Goal: Task Accomplishment & Management: Use online tool/utility

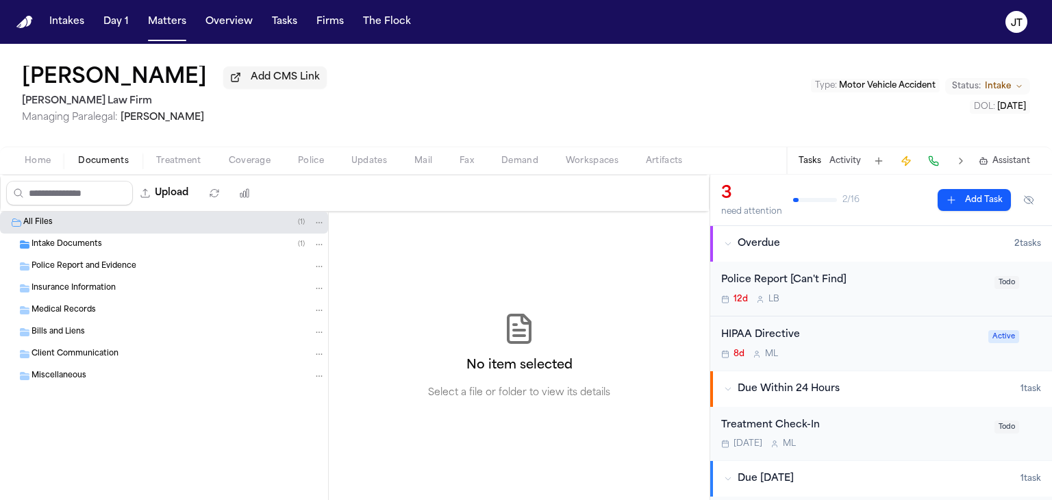
click at [497, 302] on div "No item selected Select a file or folder to view its details" at bounding box center [519, 356] width 381 height 288
click at [52, 239] on span "Intake Documents" at bounding box center [67, 245] width 71 height 12
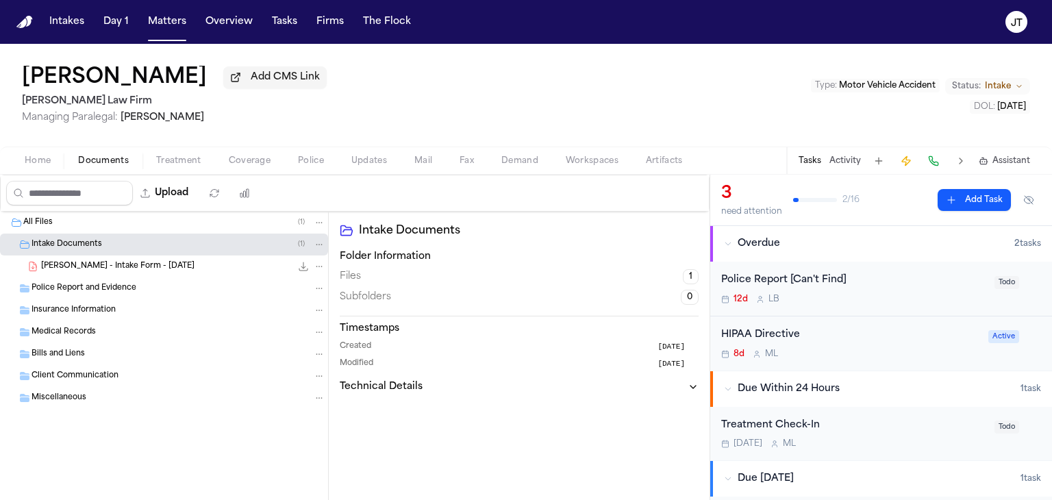
click at [62, 269] on span "[PERSON_NAME] - Intake Form - [DATE]" at bounding box center [117, 267] width 153 height 12
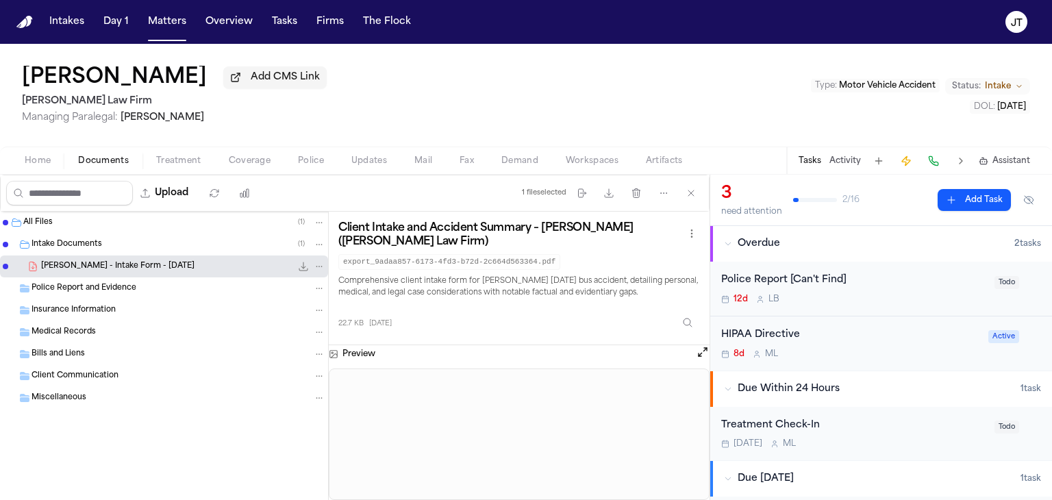
click at [62, 269] on span "[PERSON_NAME] - Intake Form - [DATE]" at bounding box center [117, 267] width 153 height 12
click at [699, 354] on button "Open preview" at bounding box center [703, 352] width 14 height 14
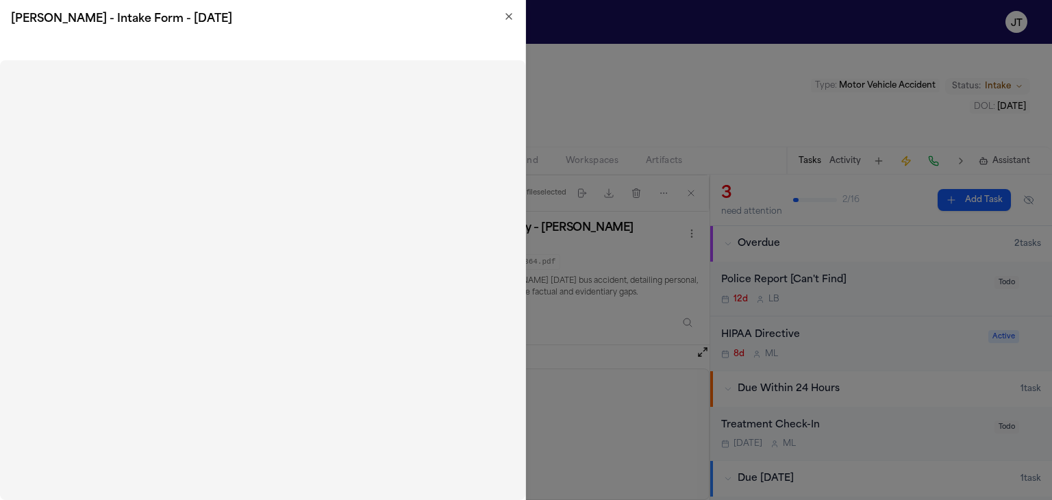
click at [507, 12] on icon "button" at bounding box center [509, 16] width 11 height 11
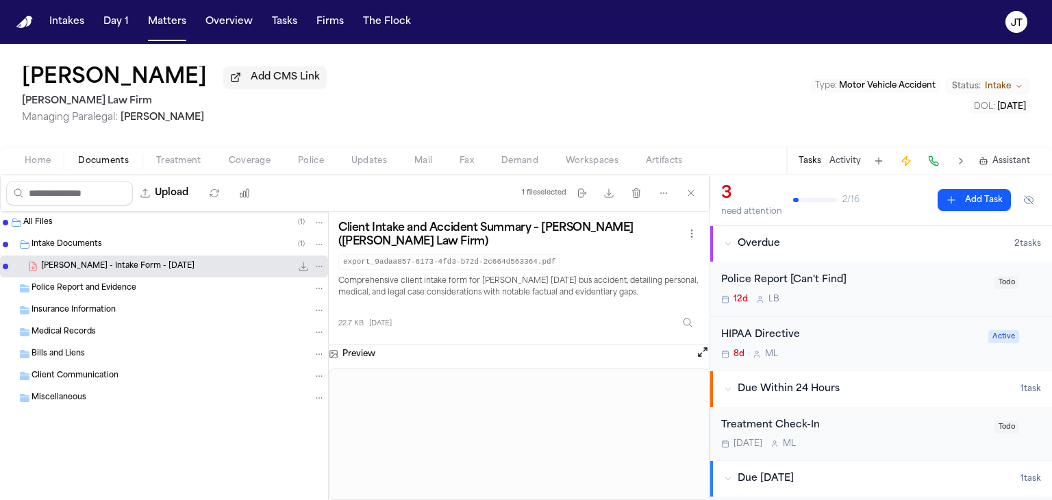
click at [92, 308] on span "Insurance Information" at bounding box center [74, 311] width 84 height 12
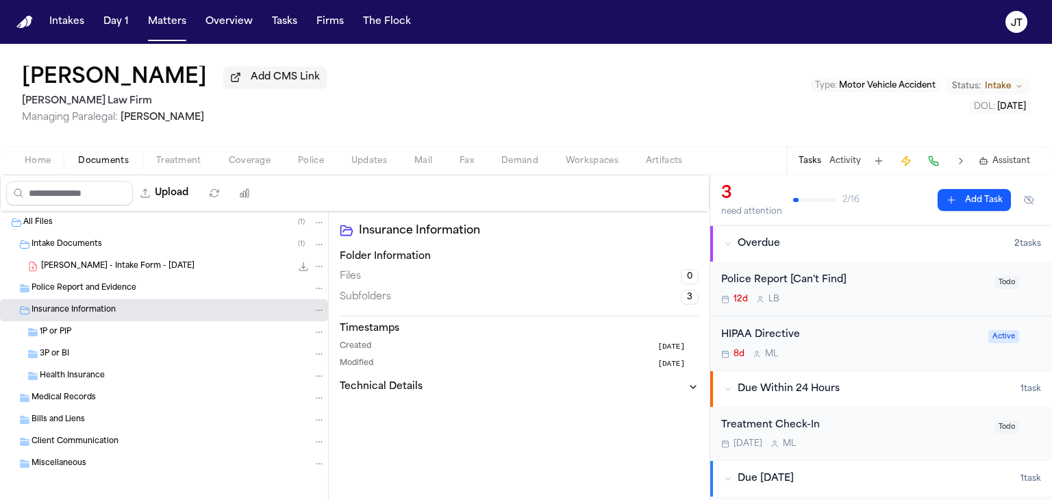
click at [60, 327] on span "1P or PIP" at bounding box center [56, 333] width 32 height 12
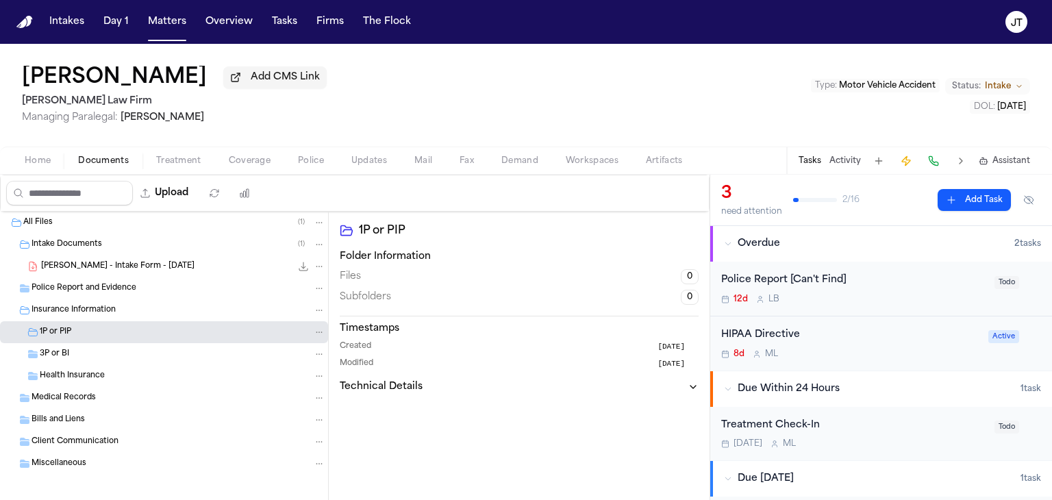
click at [47, 349] on span "3P or BI" at bounding box center [54, 355] width 29 height 12
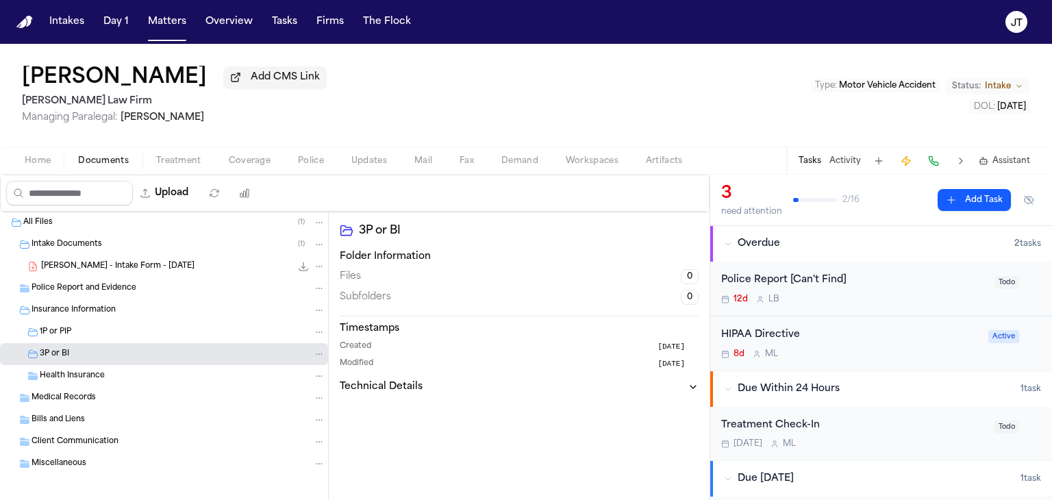
click at [64, 267] on span "[PERSON_NAME] - Intake Form - [DATE]" at bounding box center [117, 267] width 153 height 12
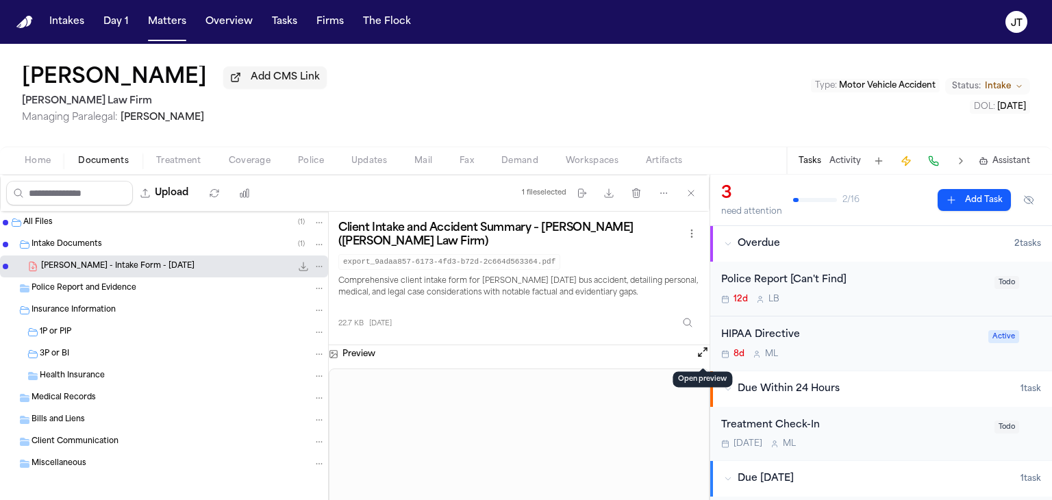
click at [697, 352] on button "Open preview" at bounding box center [703, 352] width 14 height 14
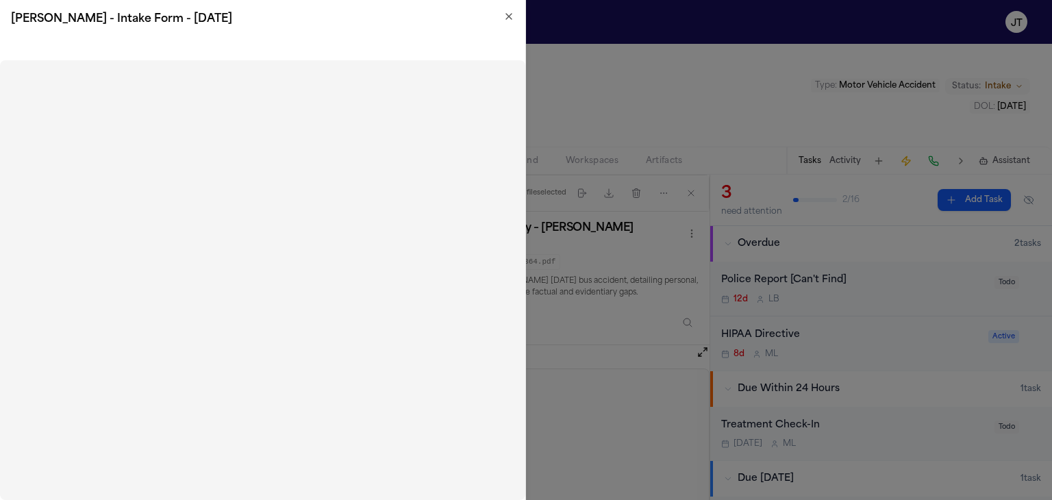
click at [510, 18] on icon "button" at bounding box center [509, 16] width 11 height 11
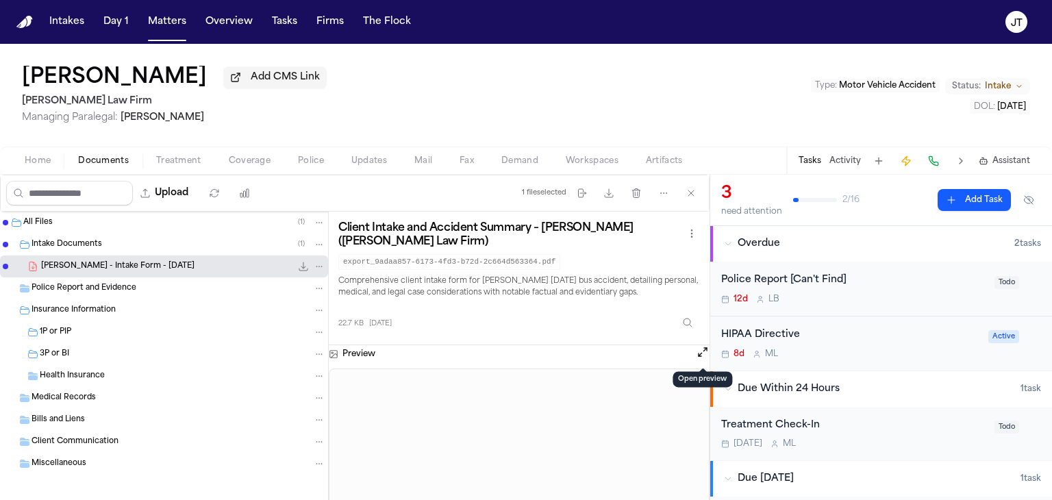
click at [254, 160] on span "Coverage" at bounding box center [250, 161] width 42 height 11
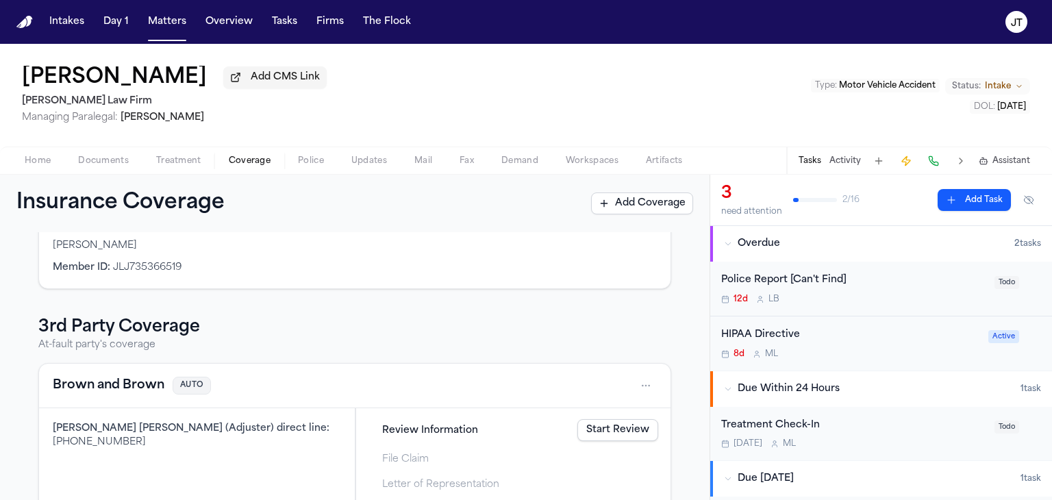
scroll to position [159, 0]
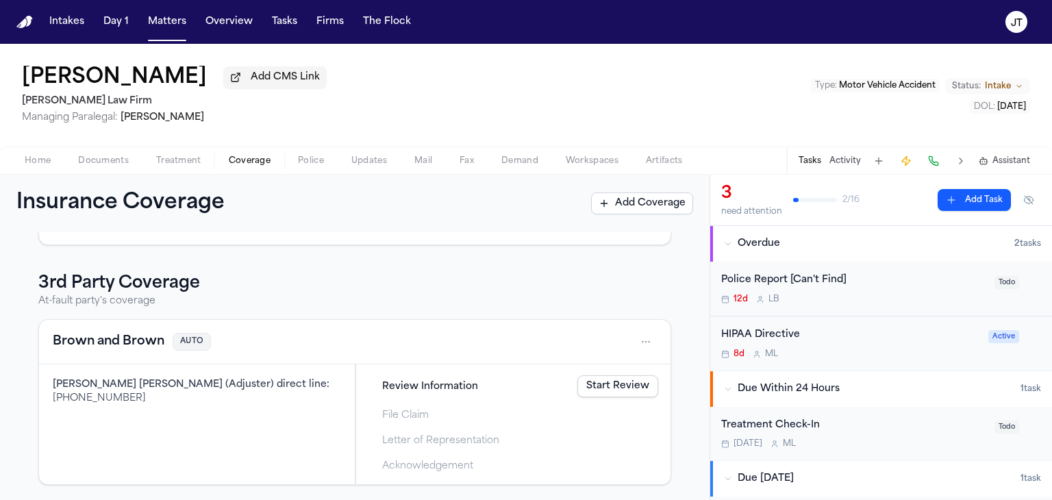
click at [596, 385] on link "Start Review" at bounding box center [618, 386] width 81 height 22
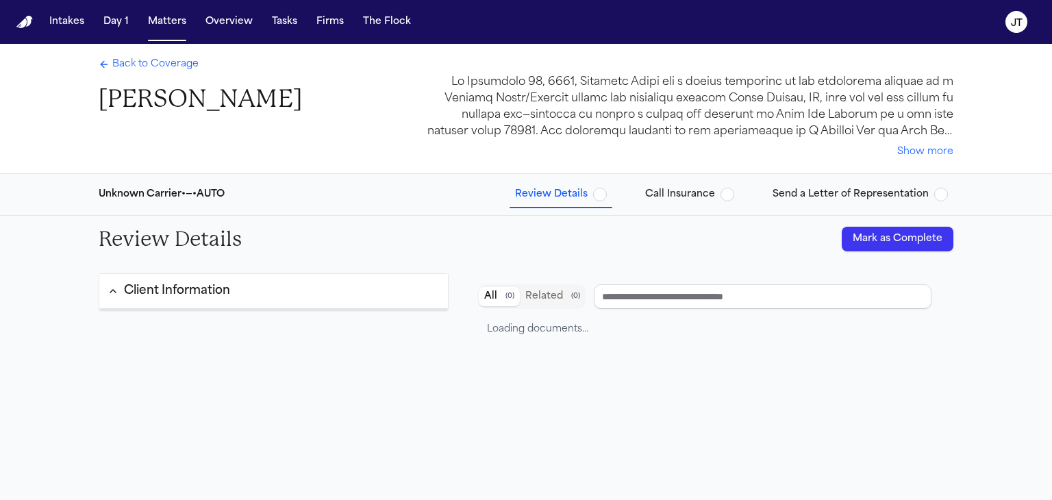
type input "**********"
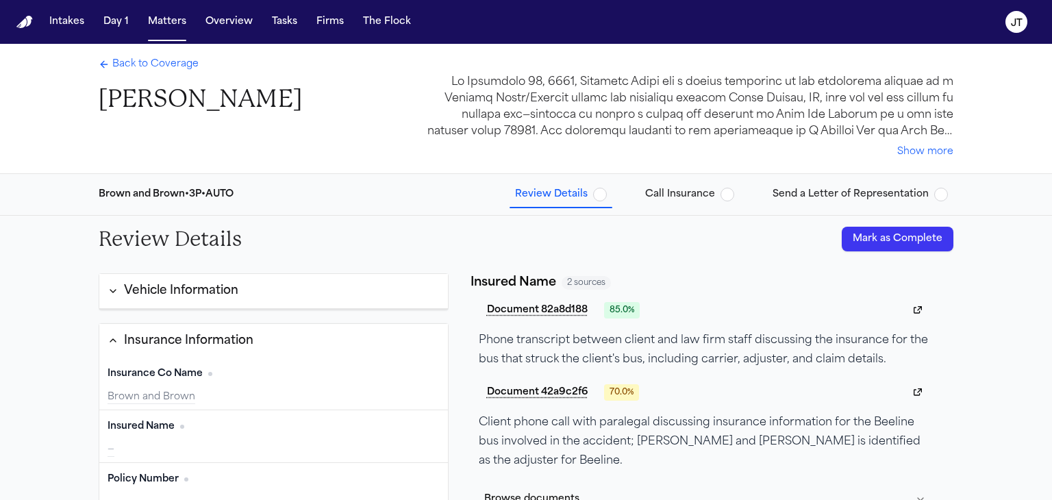
click at [3, 442] on div "Review Details Mark as Complete Vehicle Information Vehicle Remove Year Edit — …" at bounding box center [526, 441] width 1052 height 451
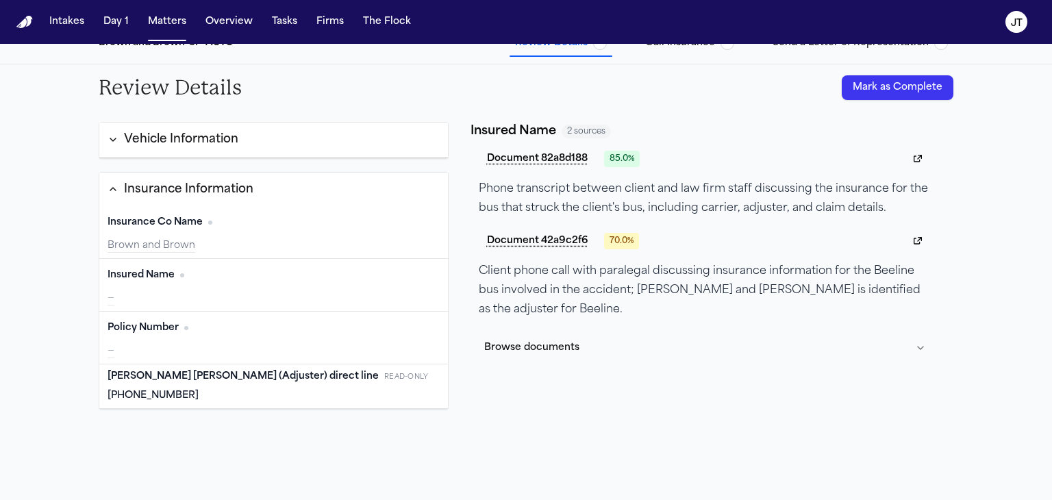
scroll to position [166, 0]
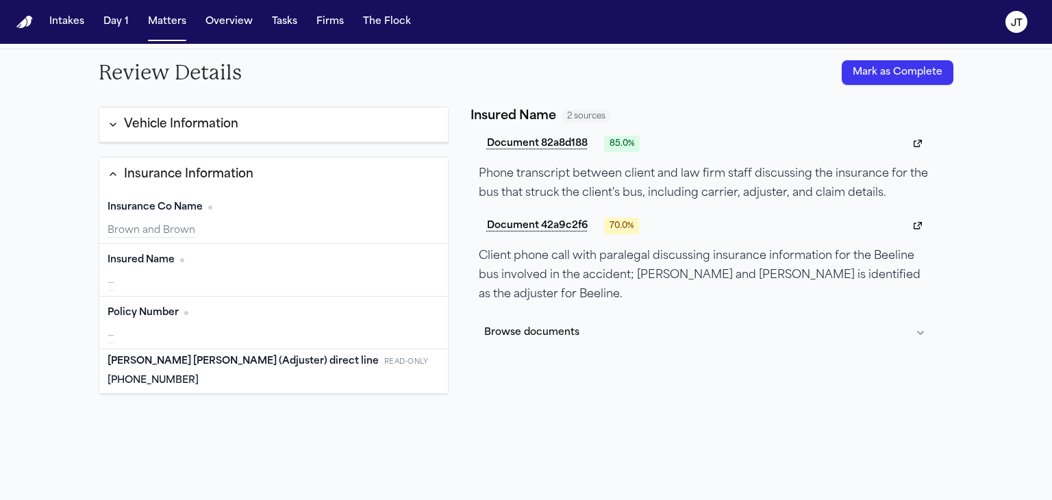
click at [872, 76] on button "Mark as Complete" at bounding box center [898, 72] width 112 height 25
click at [169, 380] on div "[PHONE_NUMBER]" at bounding box center [274, 381] width 332 height 14
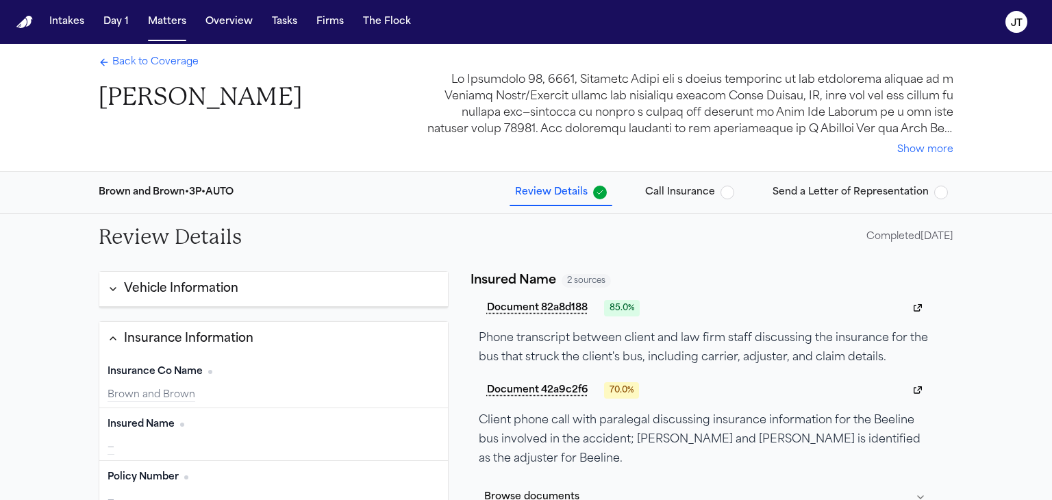
scroll to position [0, 0]
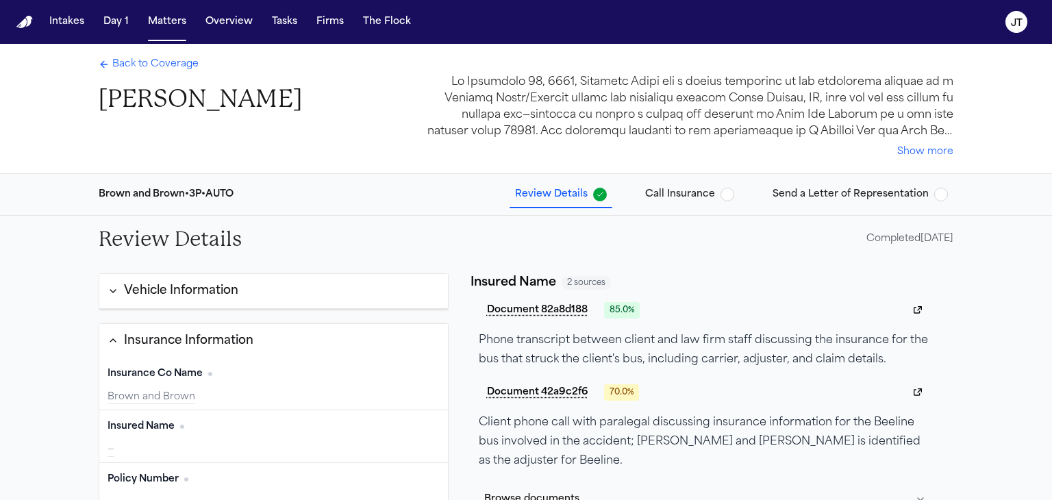
click at [685, 197] on span "Call Insurance" at bounding box center [680, 195] width 70 height 14
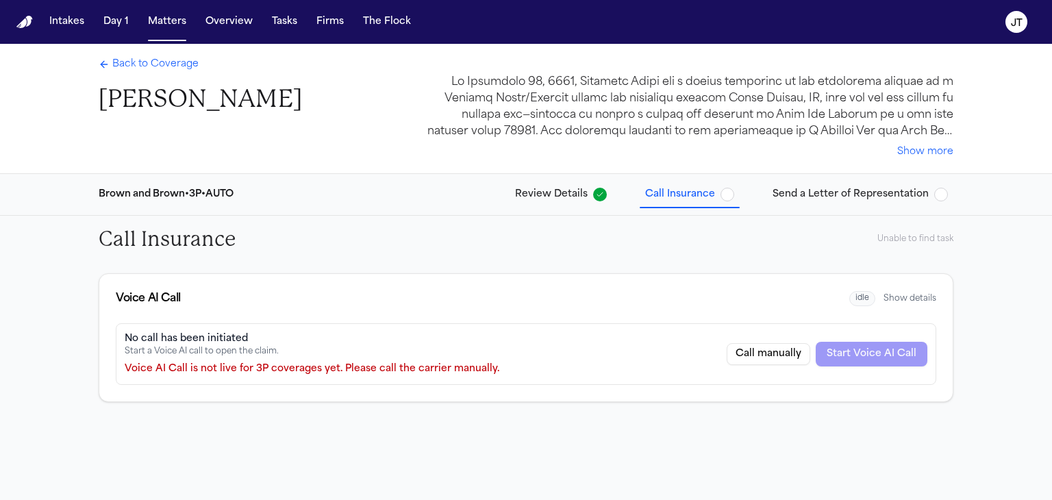
click at [778, 362] on button "Call manually" at bounding box center [769, 354] width 84 height 22
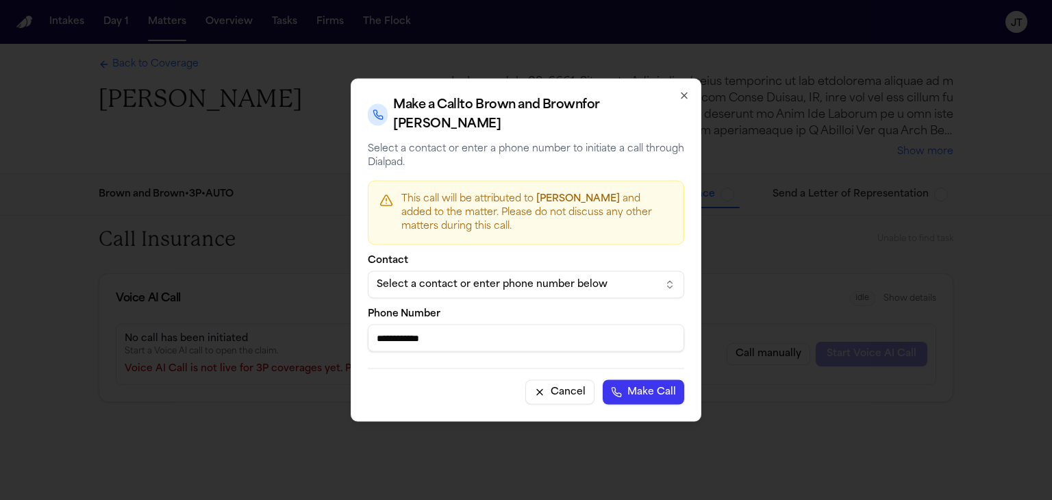
click at [534, 289] on div "Select a contact or enter phone number below" at bounding box center [515, 285] width 277 height 14
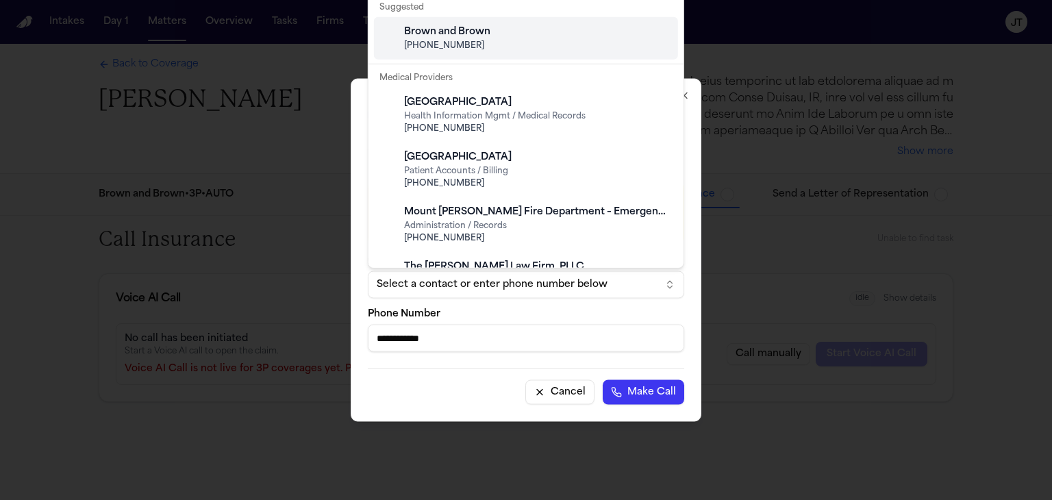
click at [447, 44] on span "[PHONE_NUMBER]" at bounding box center [537, 45] width 266 height 11
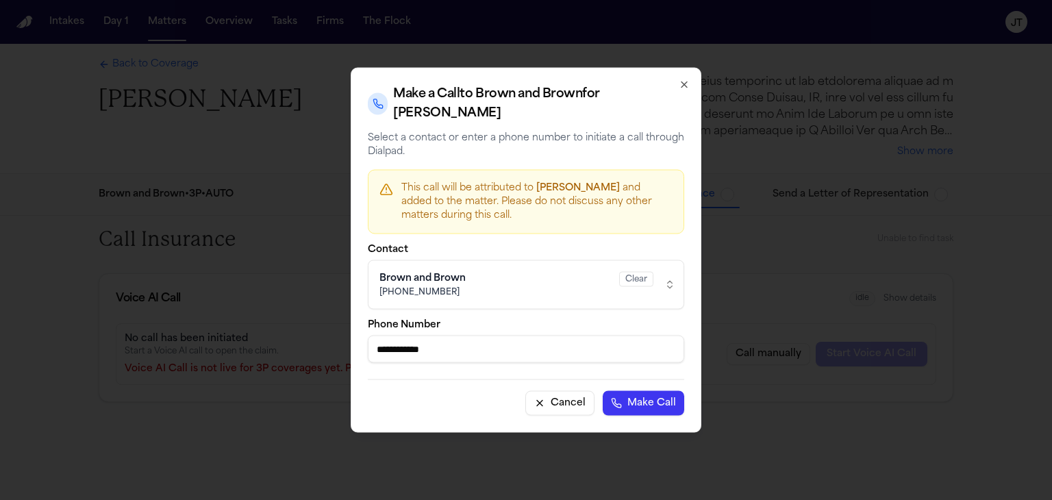
click at [630, 410] on button "Make Call" at bounding box center [644, 403] width 82 height 25
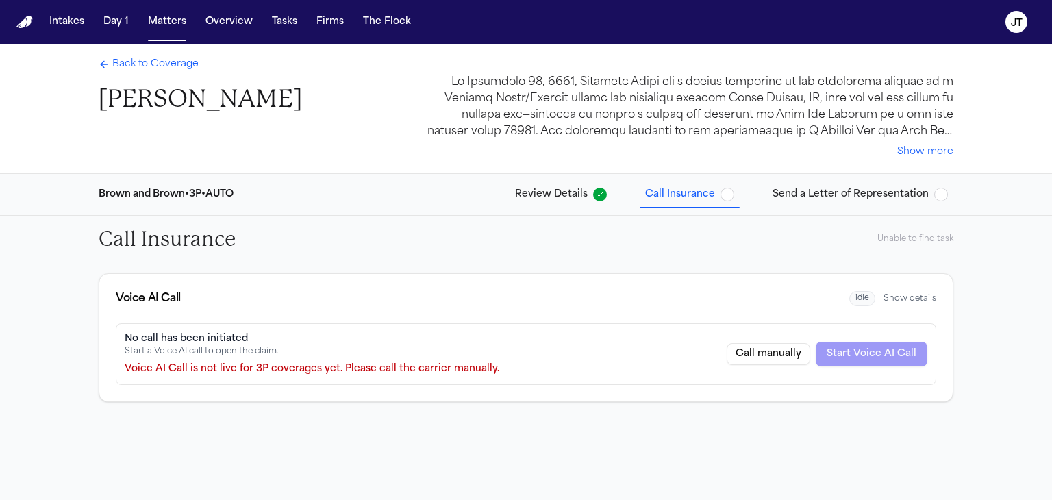
click at [134, 69] on span "Back to Coverage" at bounding box center [155, 65] width 86 height 14
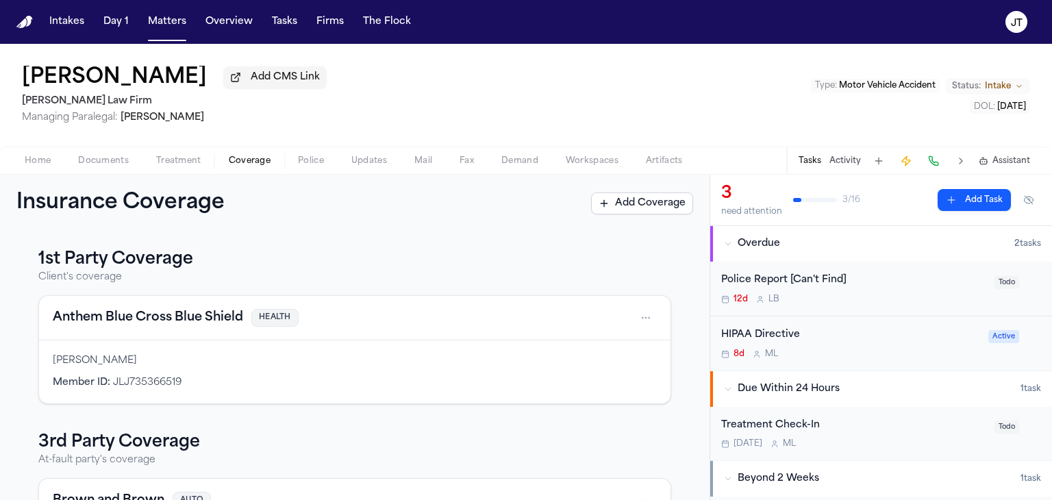
click at [134, 69] on h1 "[PERSON_NAME]" at bounding box center [114, 78] width 185 height 25
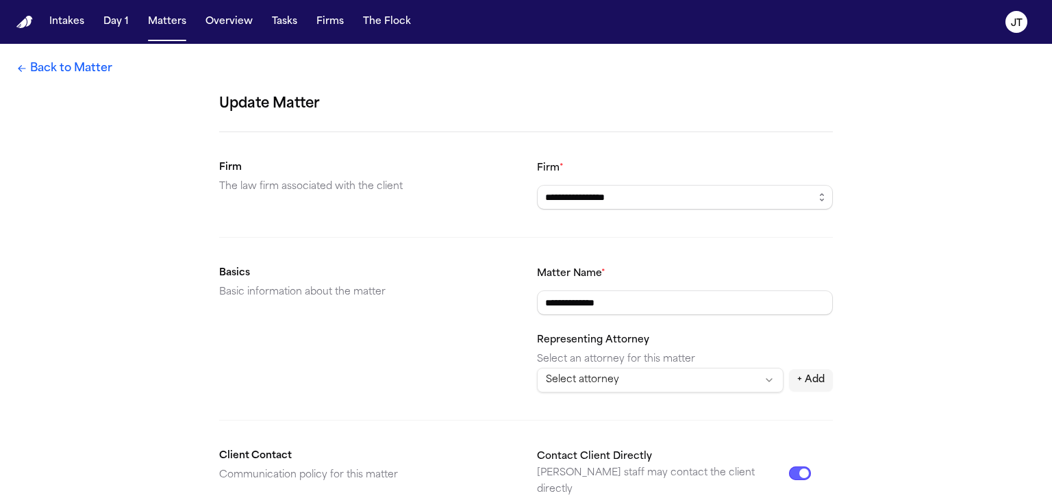
click at [60, 64] on link "Back to Matter" at bounding box center [64, 68] width 96 height 16
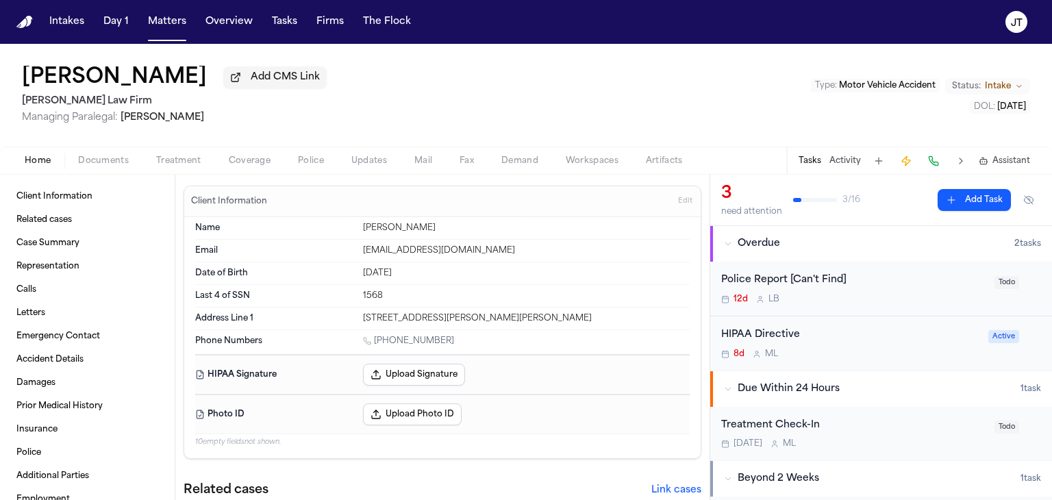
click at [929, 162] on button at bounding box center [933, 160] width 19 height 19
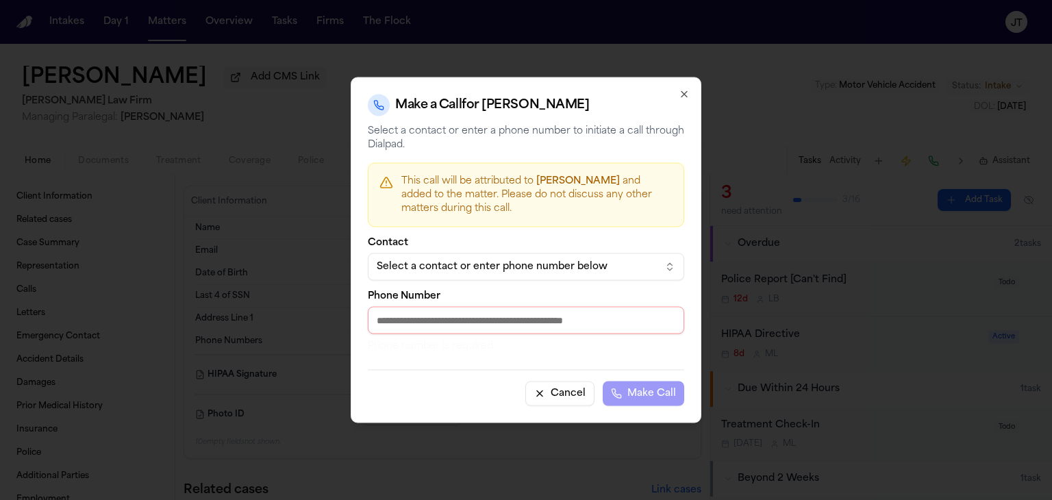
click at [561, 277] on button "Select a contact or enter phone number below" at bounding box center [526, 267] width 317 height 27
click at [778, 82] on div at bounding box center [526, 250] width 1052 height 500
click at [586, 262] on div "Select a contact or enter phone number below" at bounding box center [515, 267] width 277 height 14
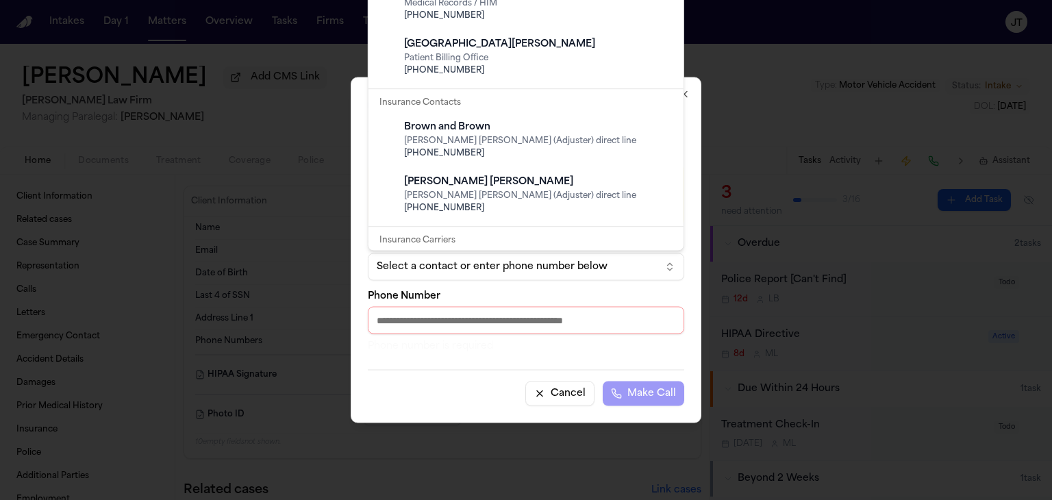
scroll to position [413, 0]
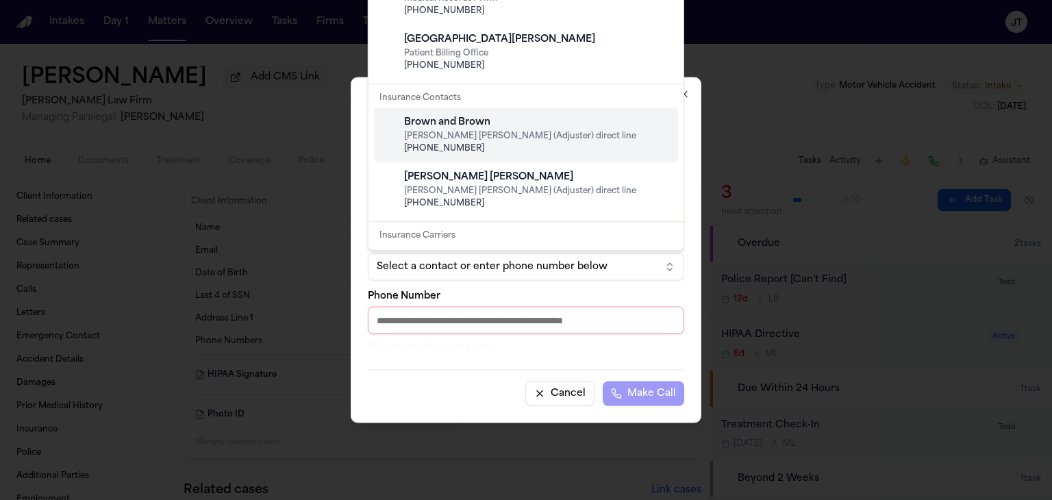
click at [571, 135] on span "[PERSON_NAME] [PERSON_NAME] (Adjuster) direct line" at bounding box center [537, 136] width 266 height 11
type input "**********"
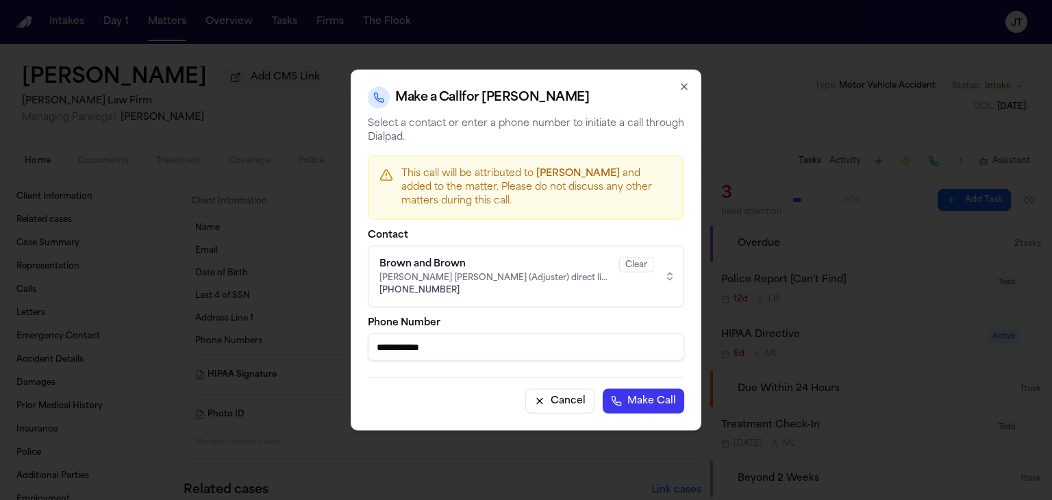
click at [644, 395] on button "Make Call" at bounding box center [644, 401] width 82 height 25
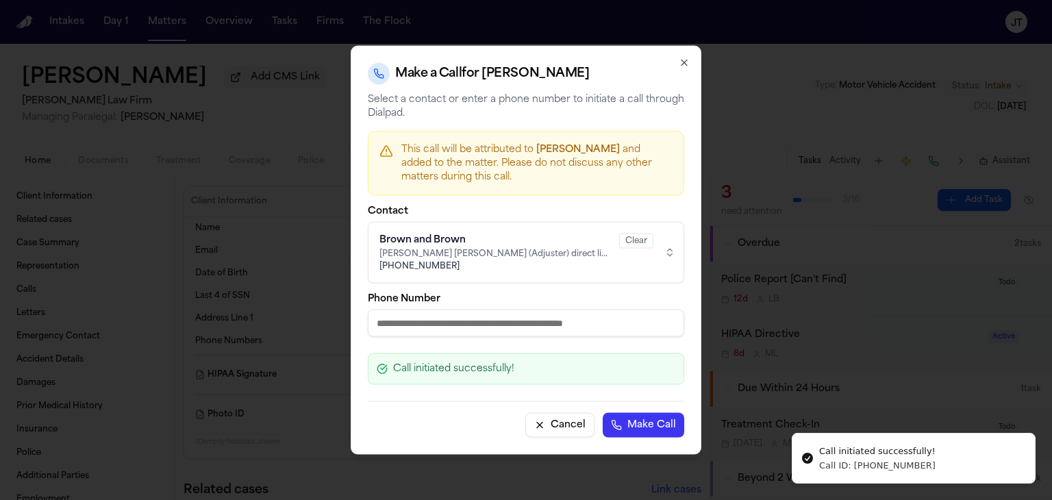
click at [644, 395] on div "Photo ID Upload Photo ID" at bounding box center [442, 414] width 495 height 40
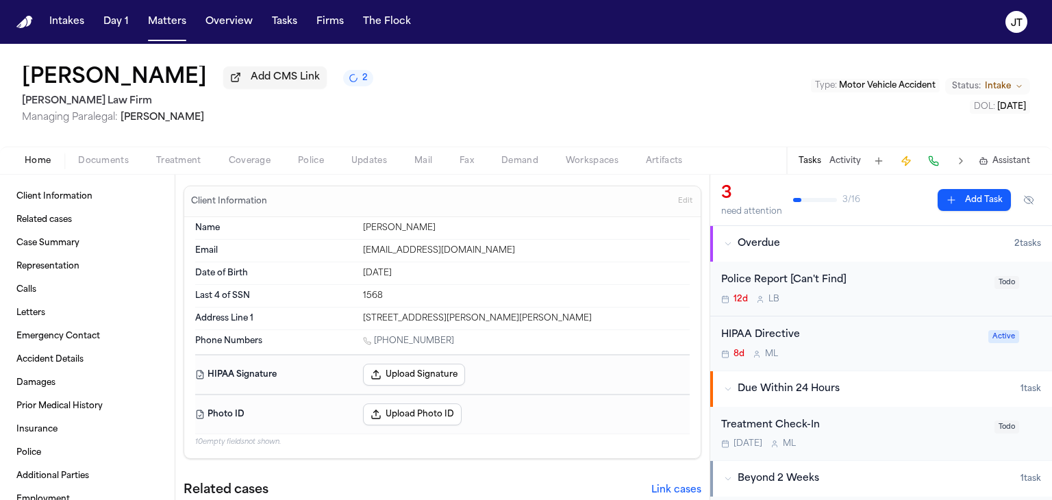
click at [250, 129] on div "[PERSON_NAME] Add CMS Link 2 [PERSON_NAME] Law Firm Managing Paralegal: [PERSON…" at bounding box center [526, 95] width 1052 height 103
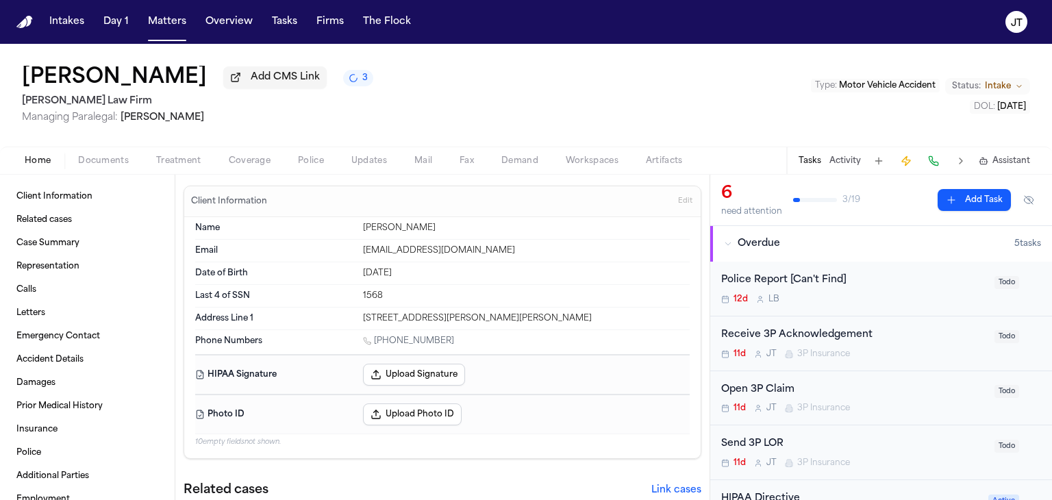
click at [935, 160] on button at bounding box center [933, 160] width 19 height 19
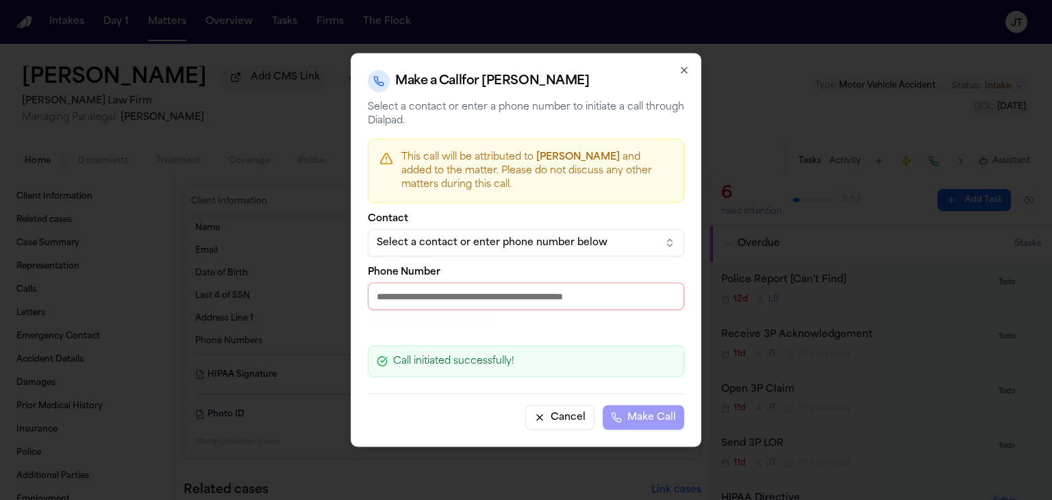
click at [506, 297] on input "Phone Number" at bounding box center [526, 296] width 317 height 27
click at [658, 240] on button "Select a contact or enter phone number below" at bounding box center [526, 243] width 317 height 27
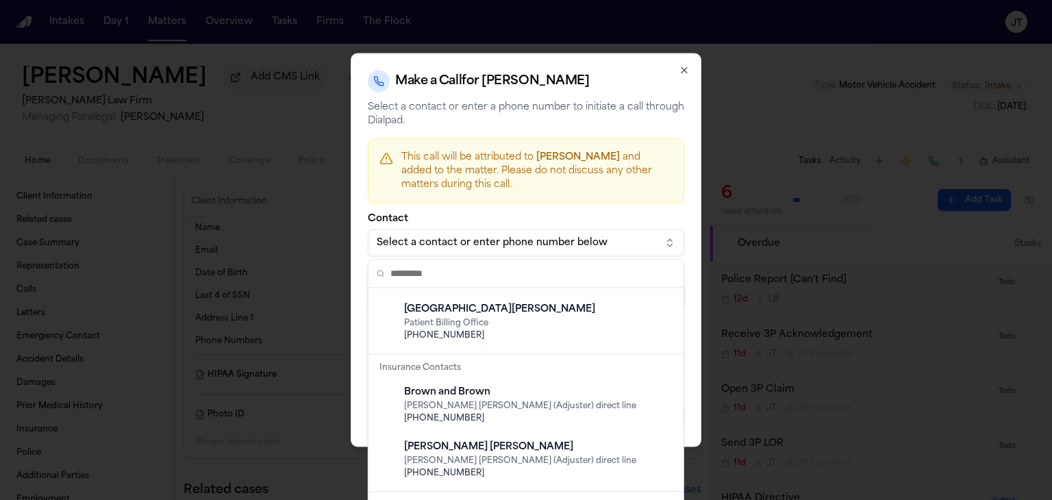
scroll to position [456, 0]
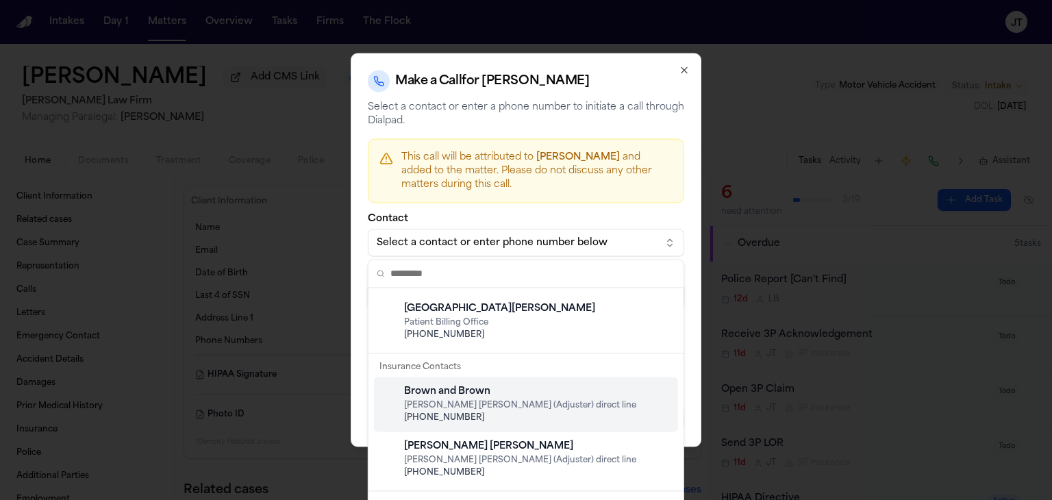
click at [551, 406] on span "[PERSON_NAME] [PERSON_NAME] (Adjuster) direct line" at bounding box center [537, 405] width 266 height 11
type input "**********"
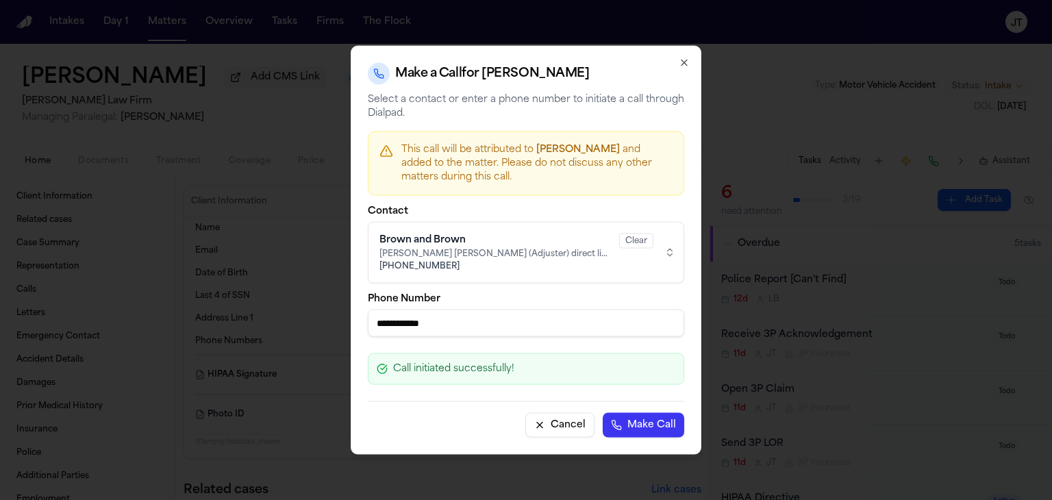
click at [632, 425] on button "Make Call" at bounding box center [644, 425] width 82 height 25
